Goal: Find specific page/section: Find specific page/section

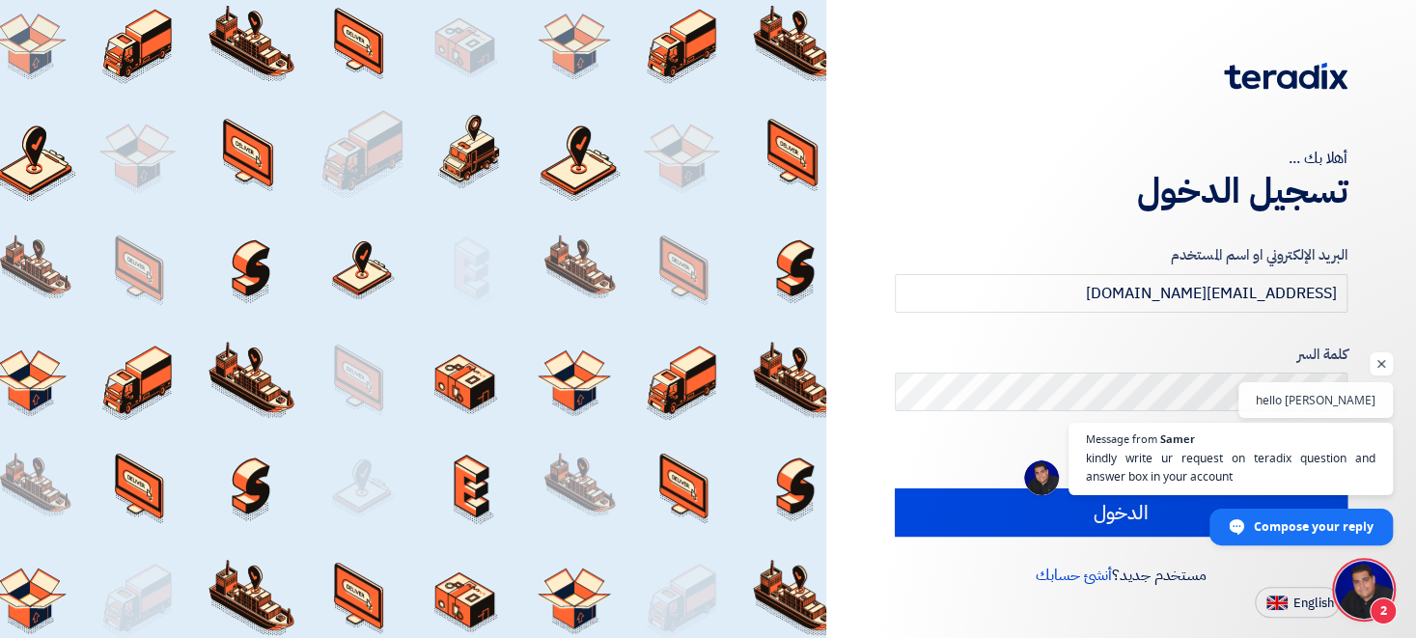
scroll to position [88, 0]
click at [1296, 600] on span "English" at bounding box center [1314, 604] width 41 height 14
type input "Sign in"
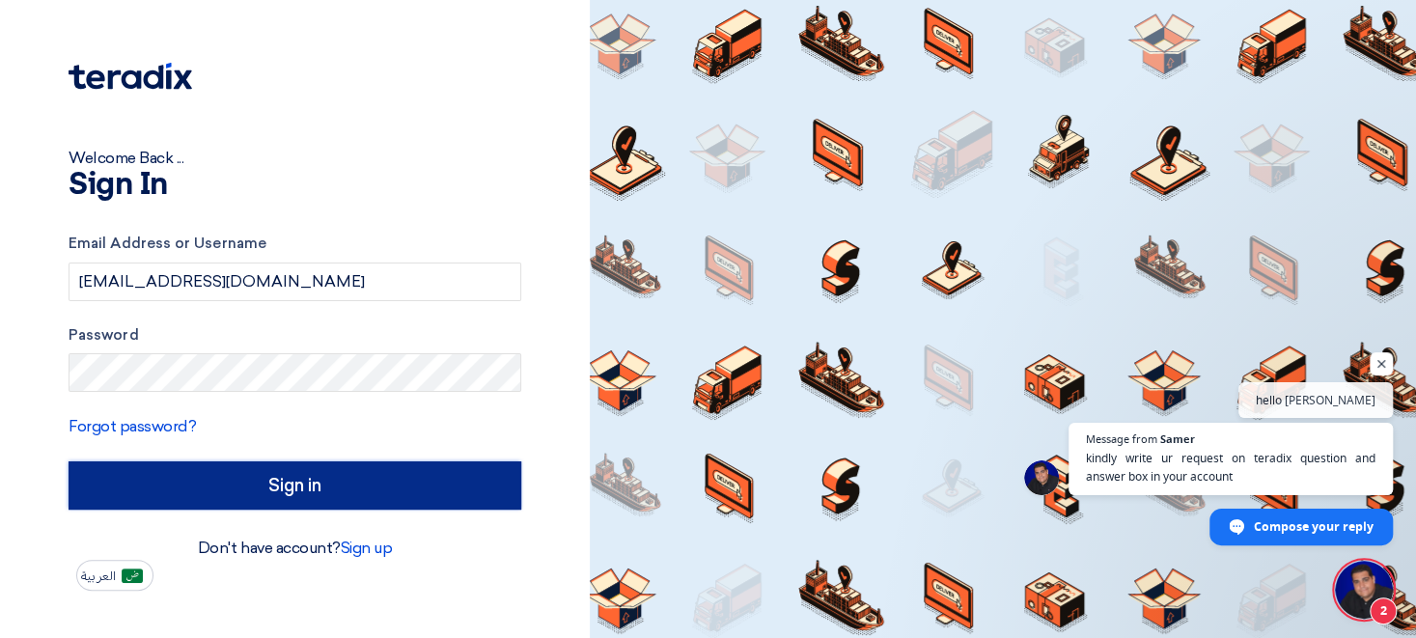
click at [250, 490] on input "Sign in" at bounding box center [295, 486] width 453 height 48
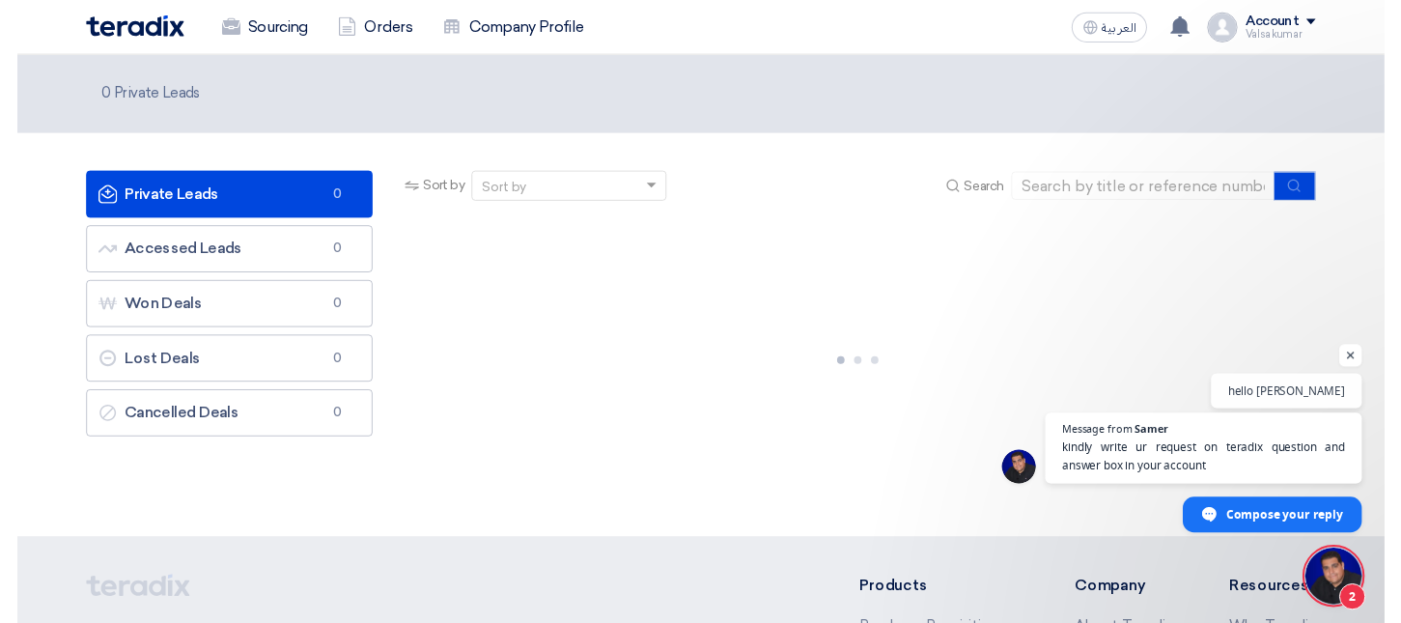
scroll to position [88, 0]
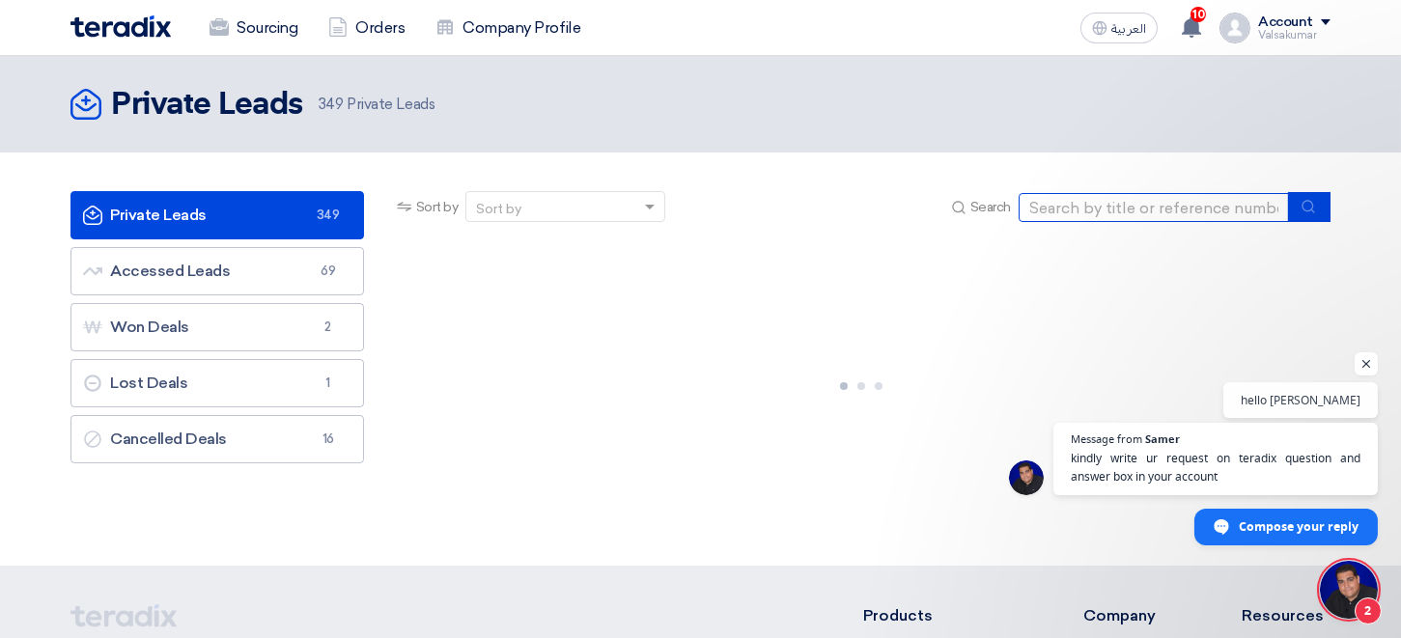
click at [1078, 211] on input at bounding box center [1154, 207] width 270 height 29
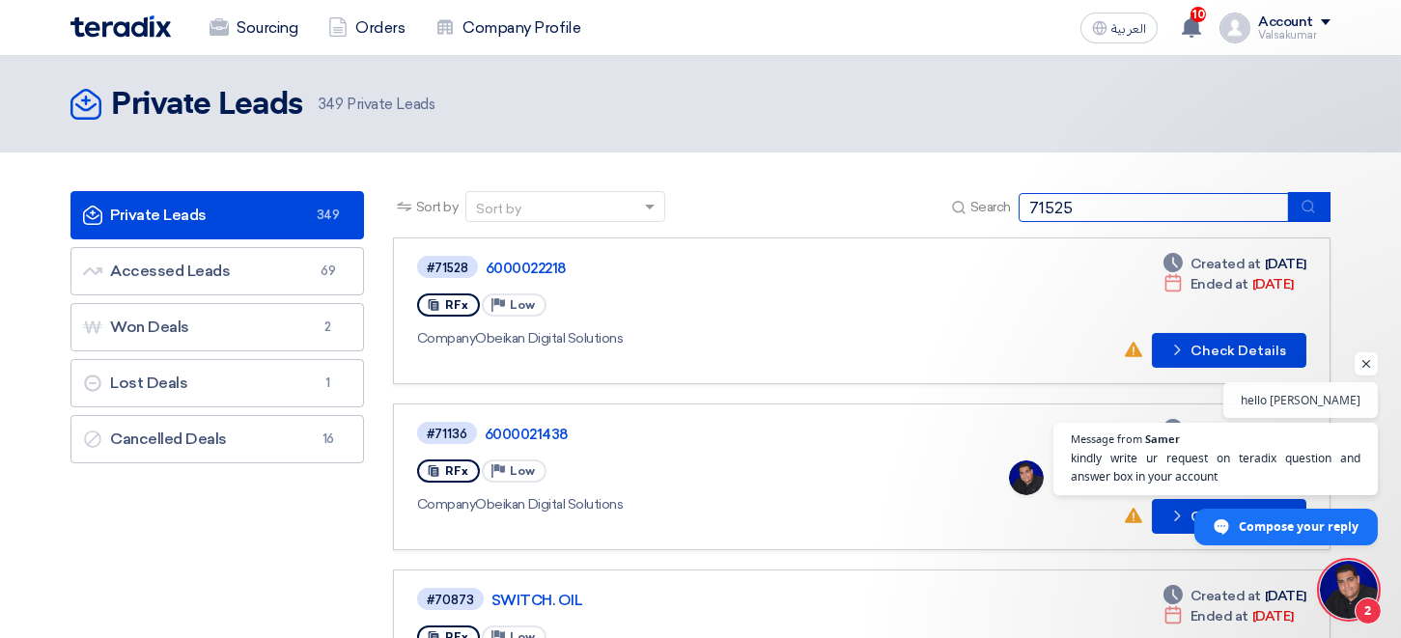
type input "71525"
click at [1312, 203] on use "submit" at bounding box center [1307, 206] width 13 height 13
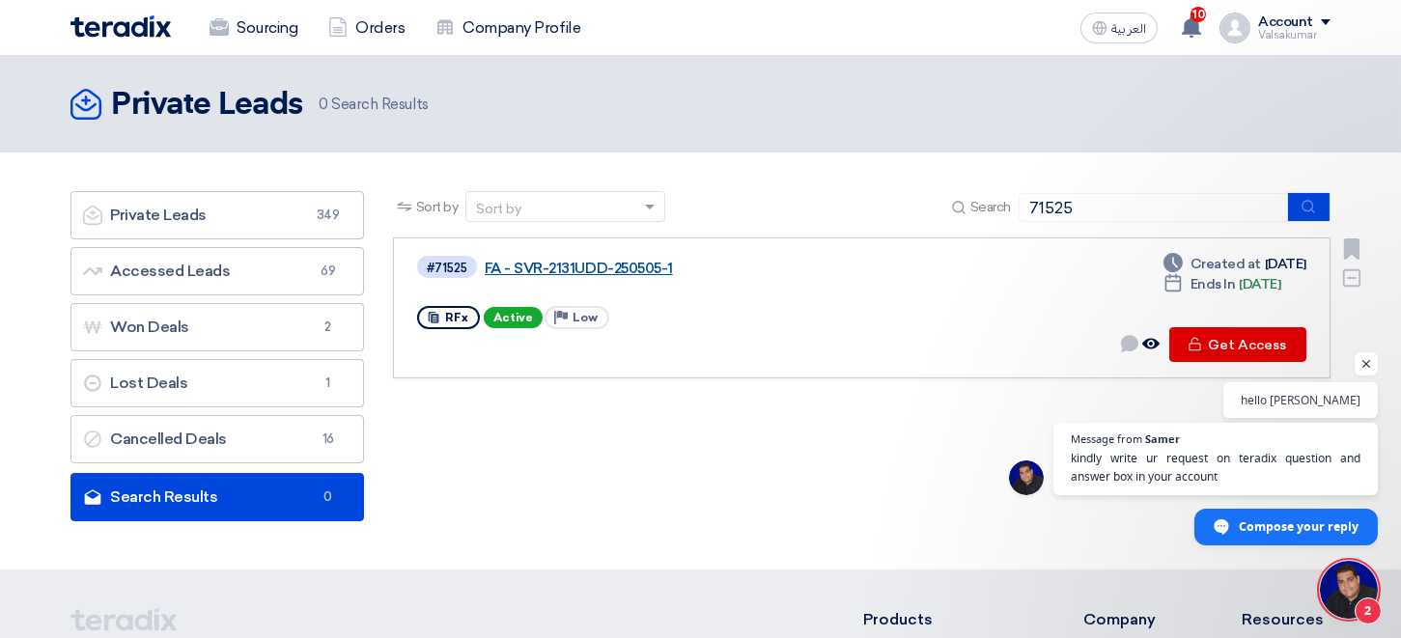
click at [611, 272] on link "FA - SVR-2131UDD-250505-1" at bounding box center [726, 268] width 483 height 17
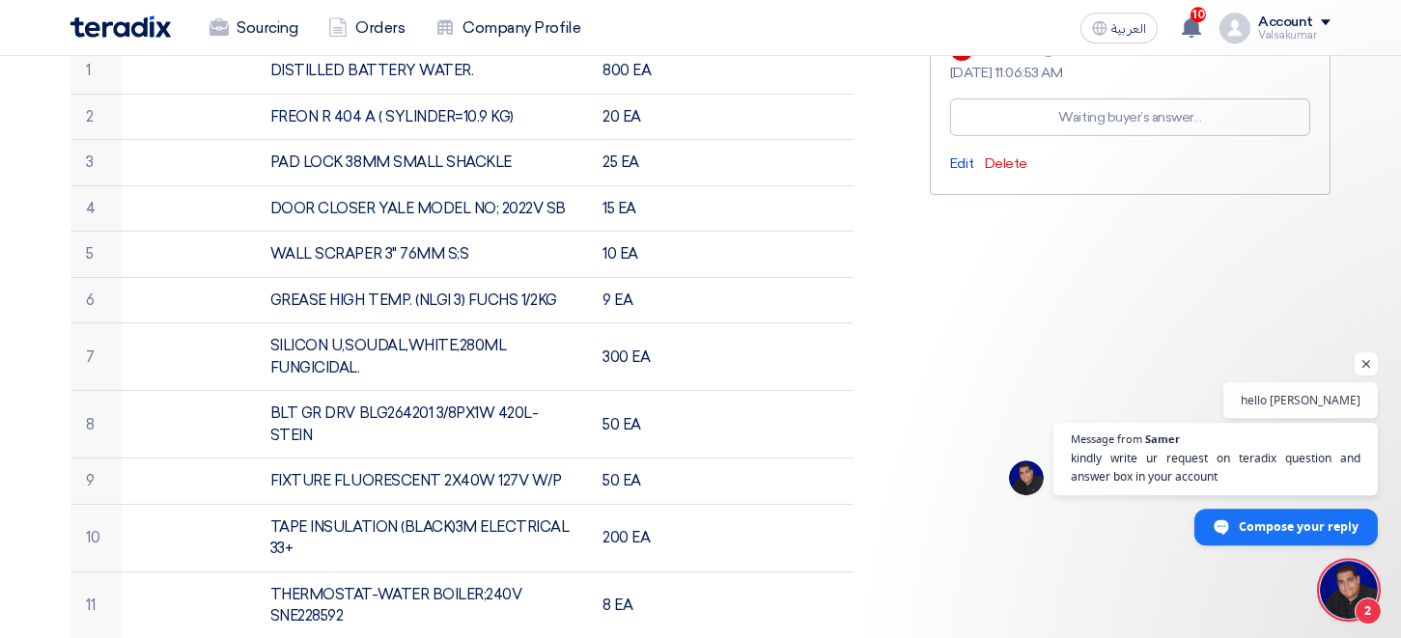
scroll to position [637, 0]
